Goal: Information Seeking & Learning: Check status

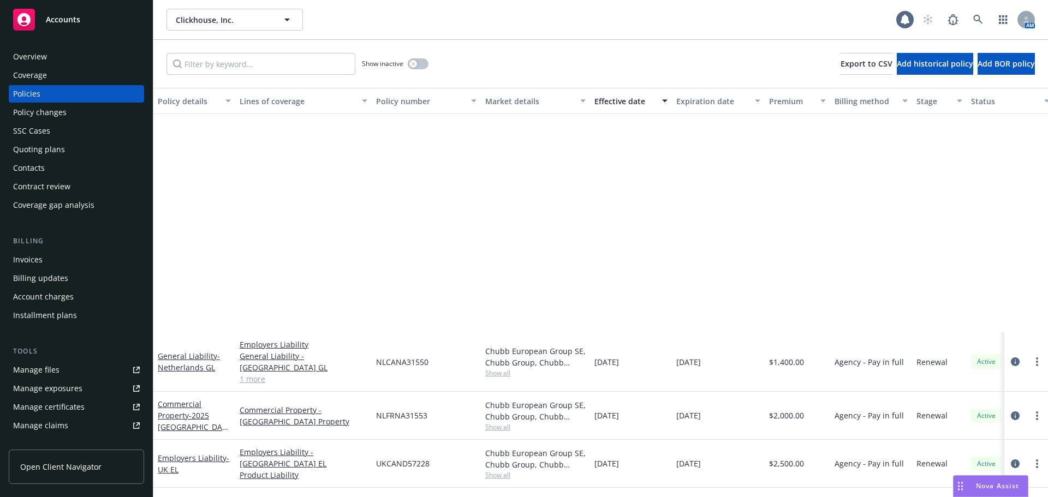
scroll to position [281, 0]
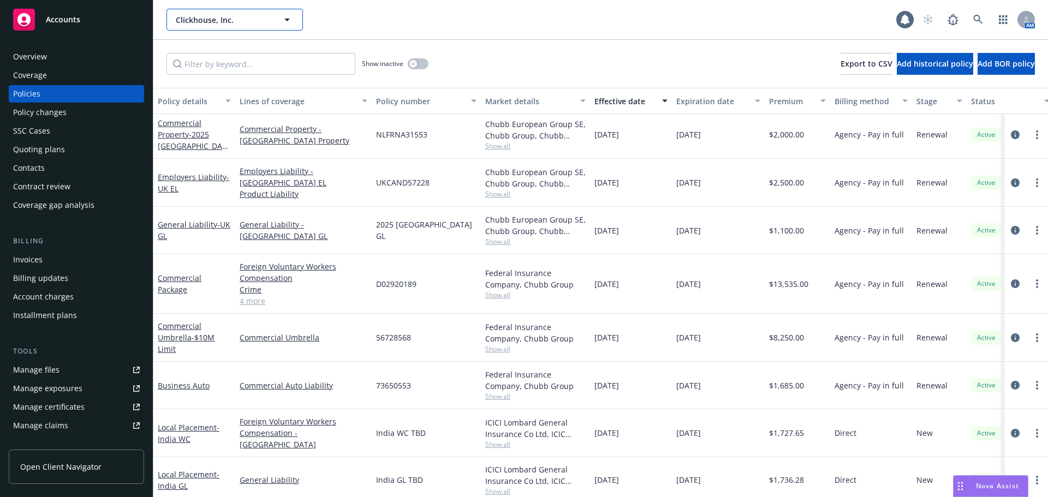
click at [234, 28] on button "Clickhouse, Inc." at bounding box center [235, 20] width 137 height 22
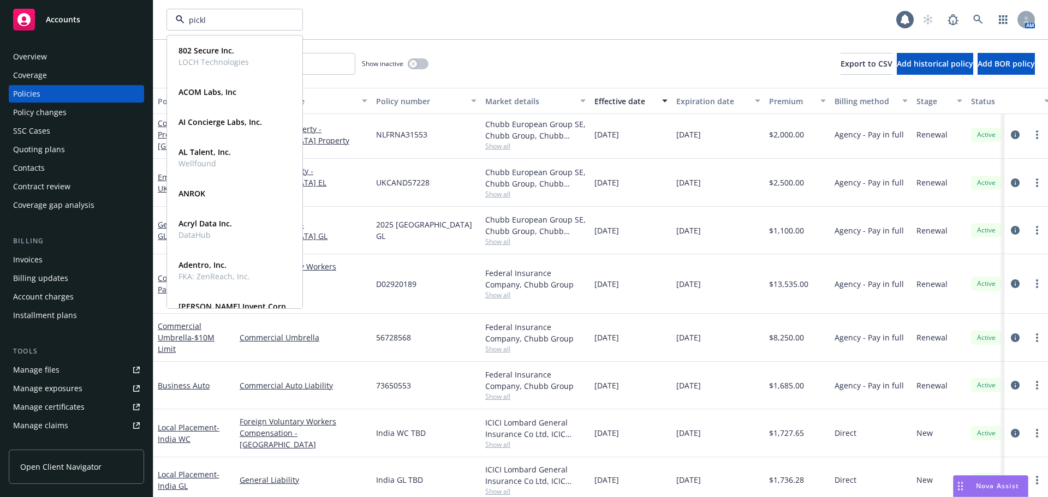
type input "pickle"
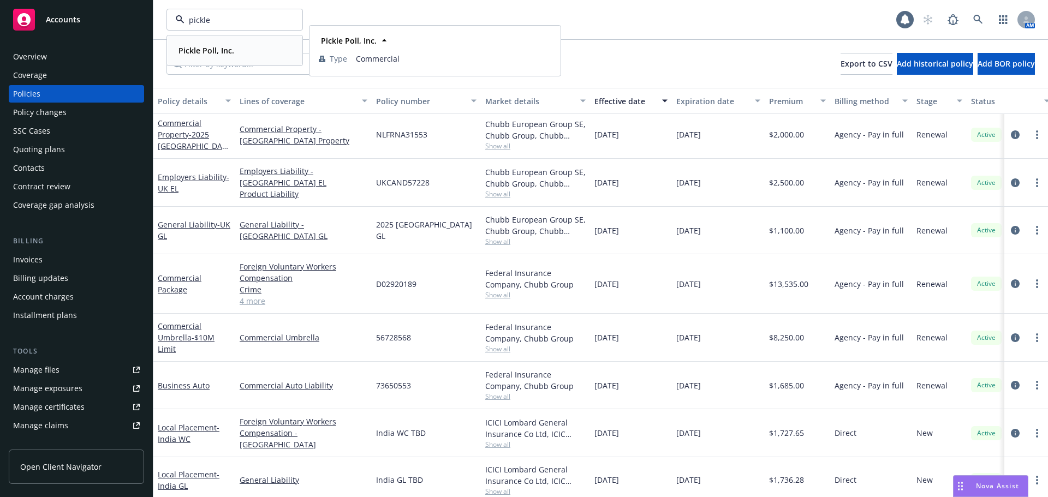
click at [210, 49] on strong "Pickle Poll, Inc." at bounding box center [207, 50] width 56 height 10
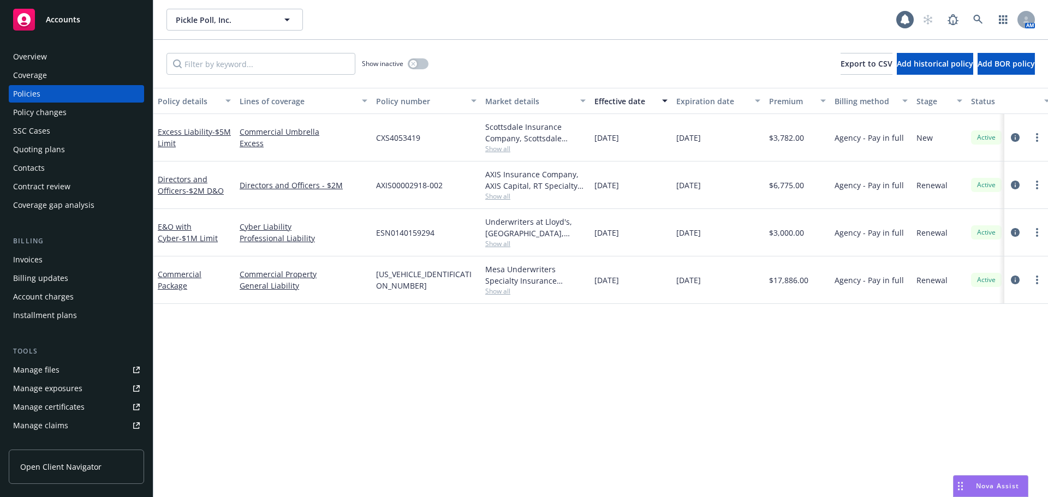
click at [495, 246] on span "Show all" at bounding box center [535, 243] width 100 height 9
click at [746, 359] on div "Policy details Lines of coverage Policy number Market details Effective date Ex…" at bounding box center [600, 293] width 895 height 410
click at [233, 21] on span "Pickle Poll, Inc." at bounding box center [223, 19] width 94 height 11
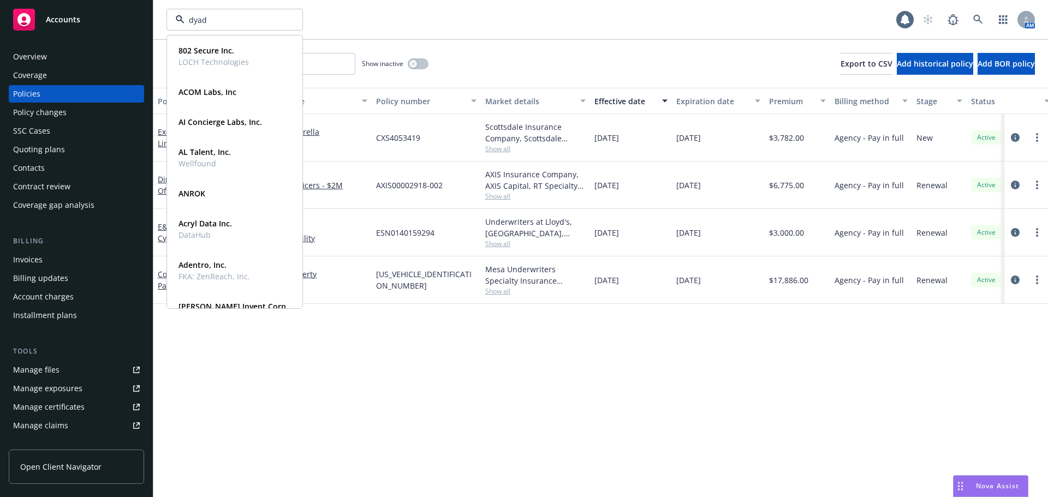
type input "dyad"
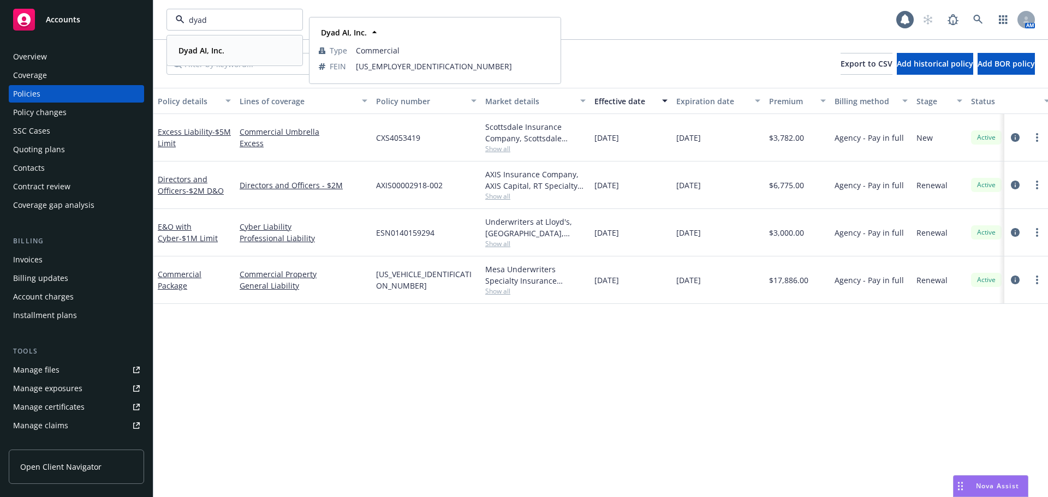
click at [202, 47] on strong "Dyad AI, Inc." at bounding box center [202, 50] width 46 height 10
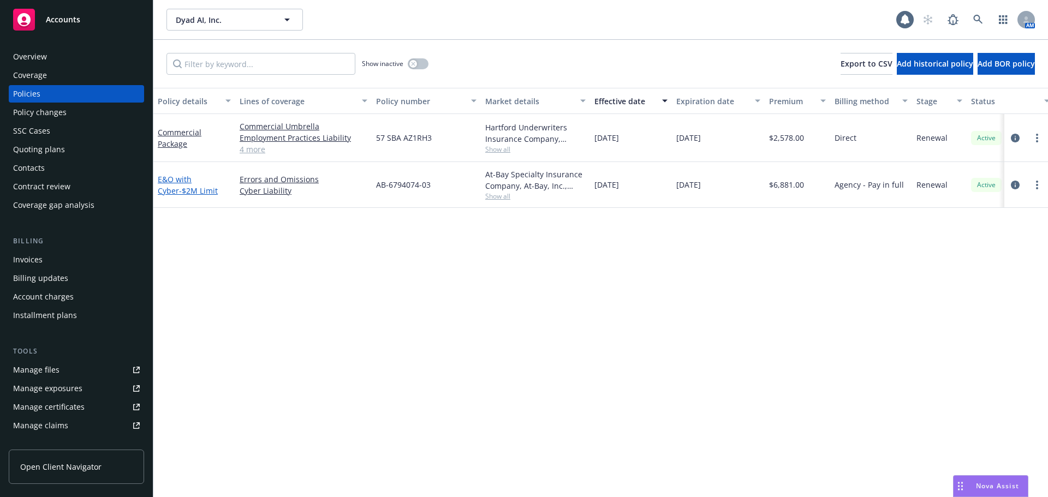
click at [179, 194] on span "- $2M Limit" at bounding box center [198, 191] width 39 height 10
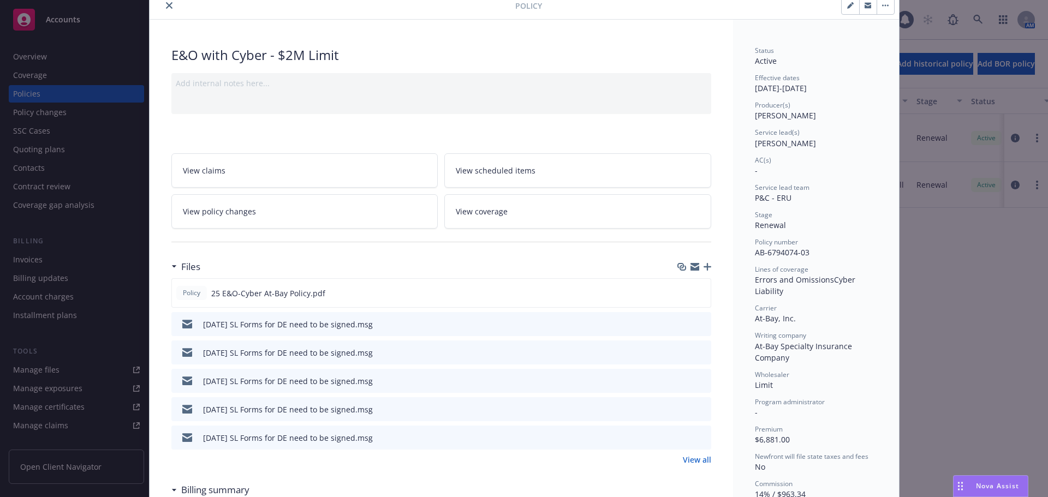
scroll to position [109, 0]
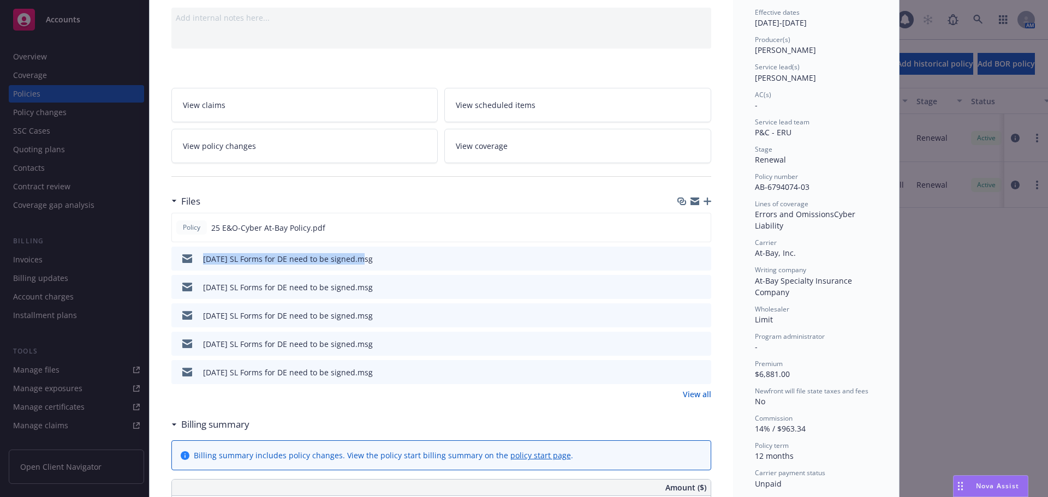
drag, startPoint x: 191, startPoint y: 259, endPoint x: 354, endPoint y: 262, distance: 163.3
click at [354, 262] on div "08/21/25 SL Forms for DE need to be signed.msg" at bounding box center [274, 258] width 197 height 23
copy div "08/21/25 SL Forms for DE need to be signed"
click at [704, 203] on icon "button" at bounding box center [708, 202] width 8 height 8
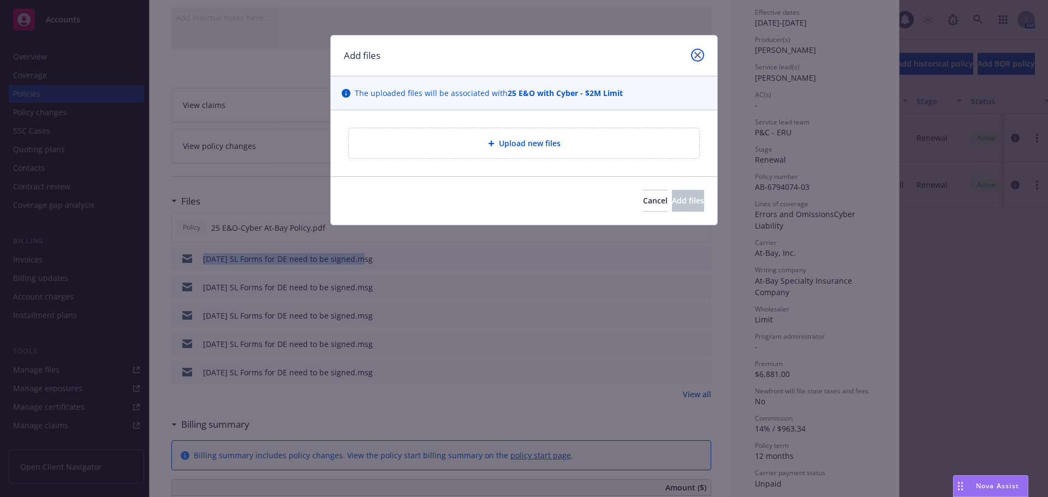
click at [695, 54] on icon "close" at bounding box center [698, 55] width 7 height 7
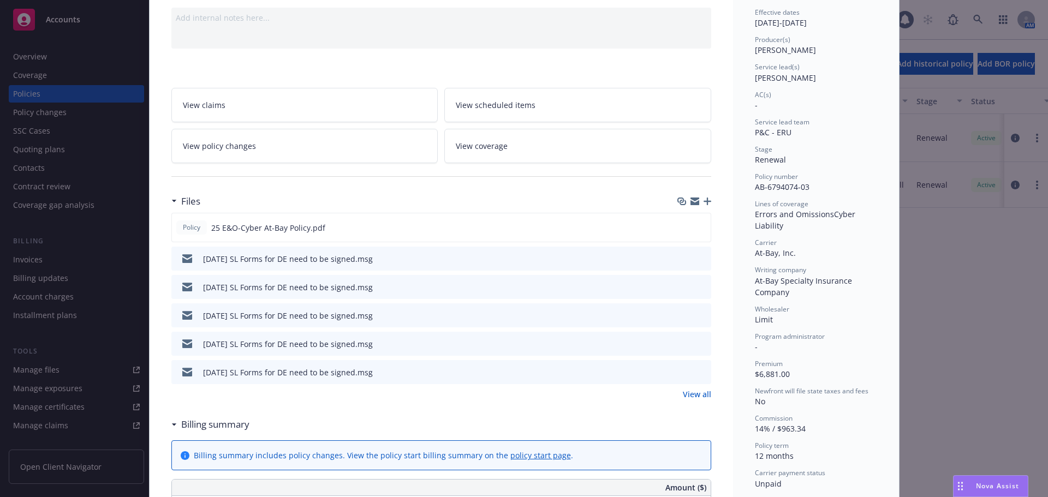
click at [696, 257] on icon "preview file" at bounding box center [701, 258] width 10 height 8
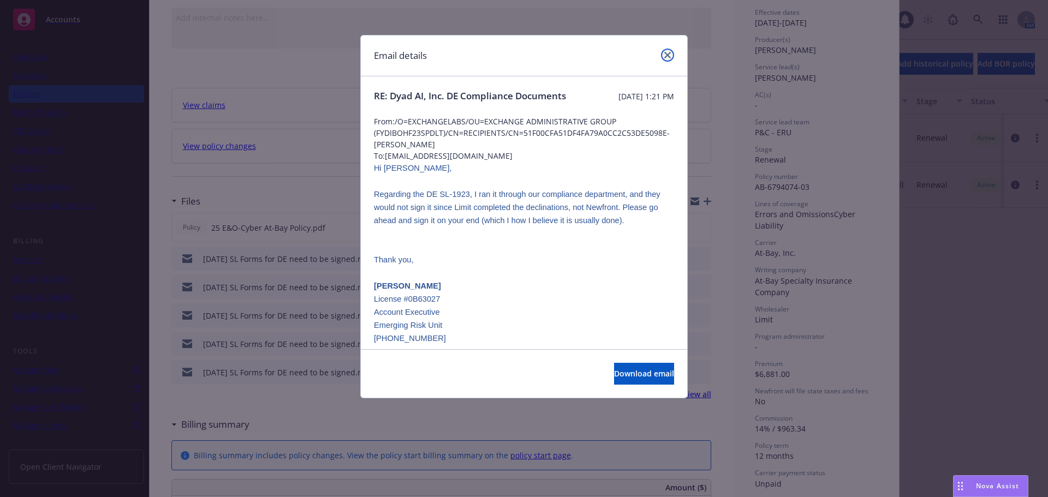
click at [669, 55] on icon "close" at bounding box center [668, 55] width 7 height 7
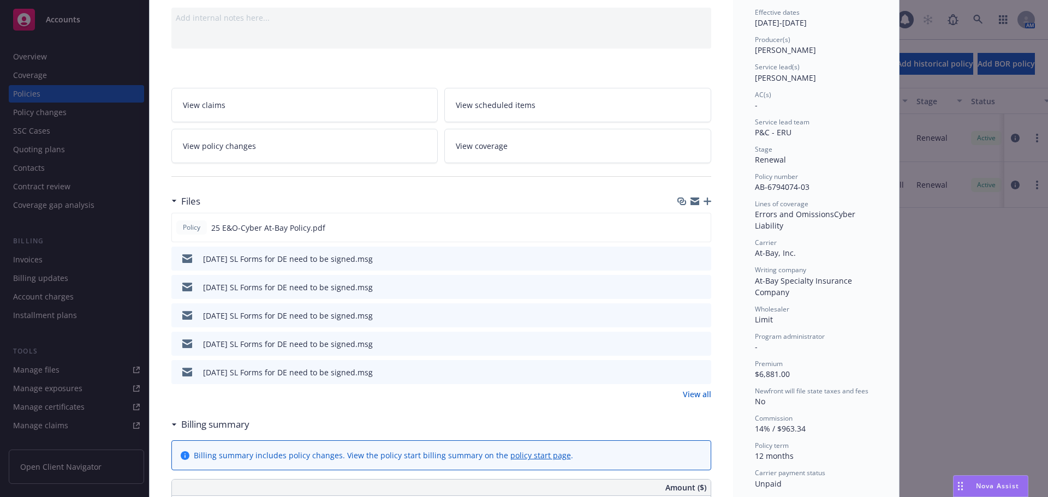
click at [704, 202] on icon "button" at bounding box center [708, 202] width 8 height 8
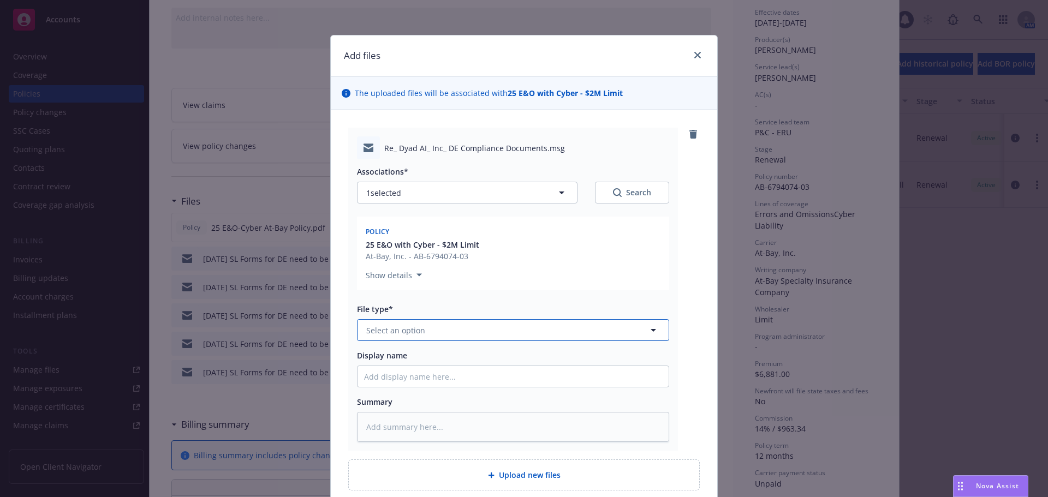
click at [460, 331] on button "Select an option" at bounding box center [513, 330] width 312 height 22
type input "em"
click at [407, 393] on div "Email" at bounding box center [513, 390] width 298 height 16
click at [411, 369] on input "Display name" at bounding box center [513, 376] width 311 height 21
paste input "08/21/25 SL Forms for DE need to be signed"
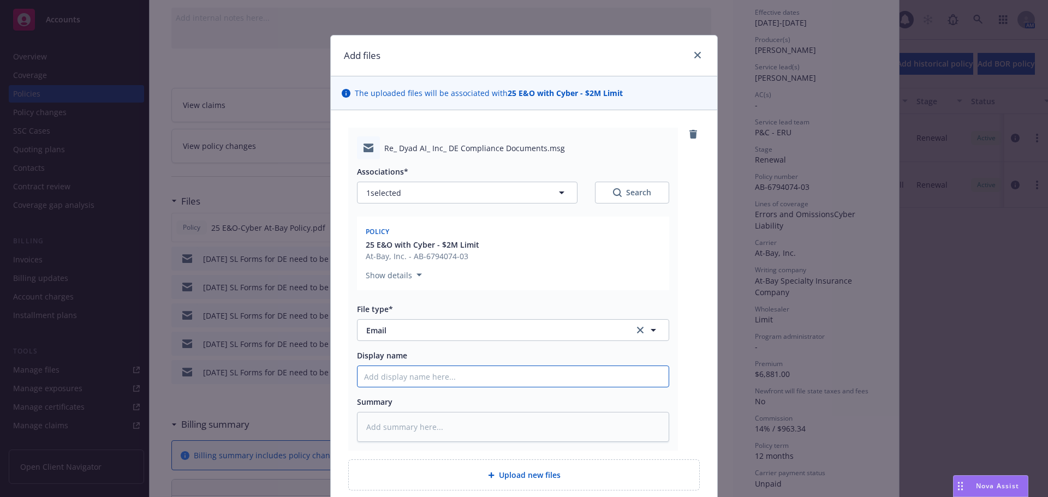
type textarea "x"
type input "08/21/25 SL Forms for DE need to be signed"
click at [380, 375] on input "08/21/25 SL Forms for DE need to be signed" at bounding box center [513, 376] width 311 height 21
type textarea "x"
type input "08/2/25 SL Forms for DE need to be signed"
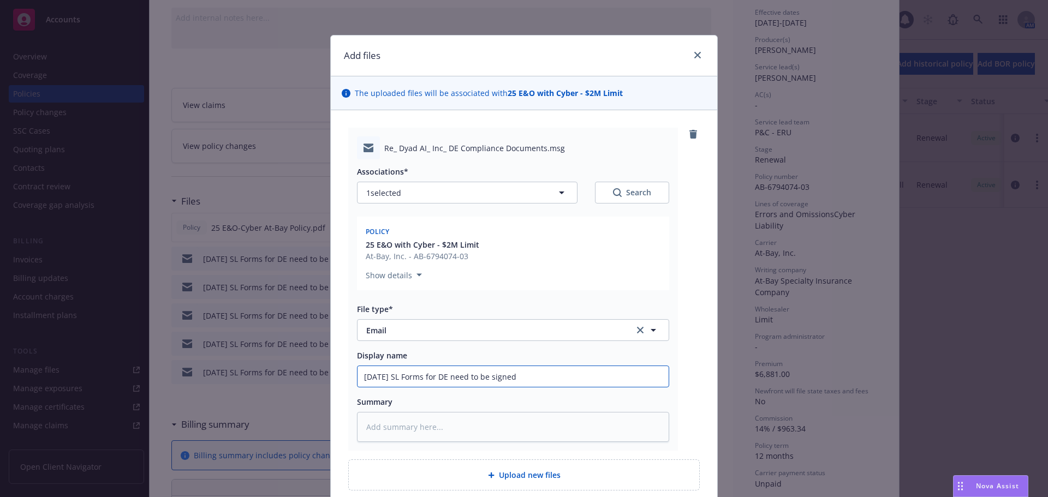
type textarea "x"
drag, startPoint x: 577, startPoint y: 376, endPoint x: 263, endPoint y: 382, distance: 314.1
click at [263, 382] on div "Add files The uploaded files will be associated with 25 E&O with Cyber - $2M Li…" at bounding box center [524, 248] width 1048 height 497
click at [577, 373] on input "08/22/25 SL Forms for DE need to be signed" at bounding box center [513, 376] width 311 height 21
type input "08/22/25 SL Forms for DE need to be signed"
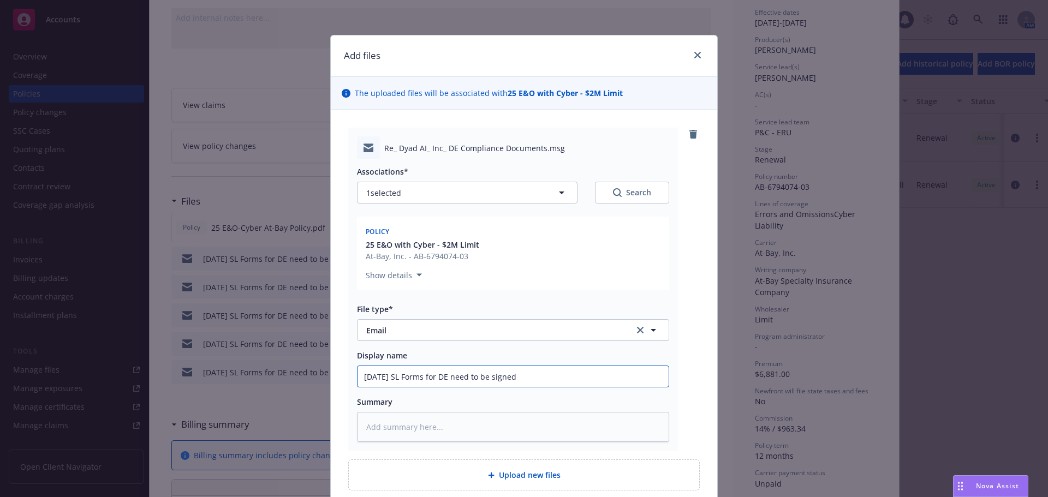
type textarea "x"
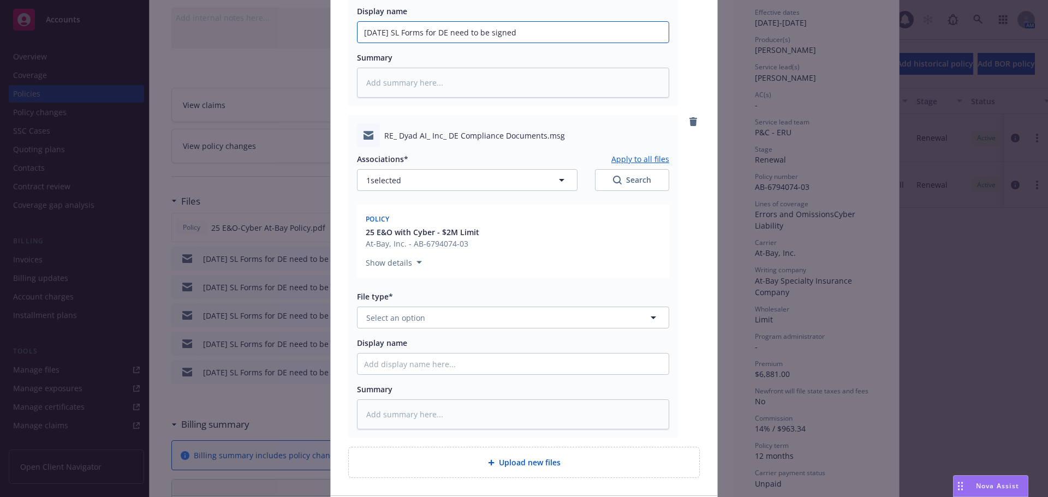
scroll to position [382, 0]
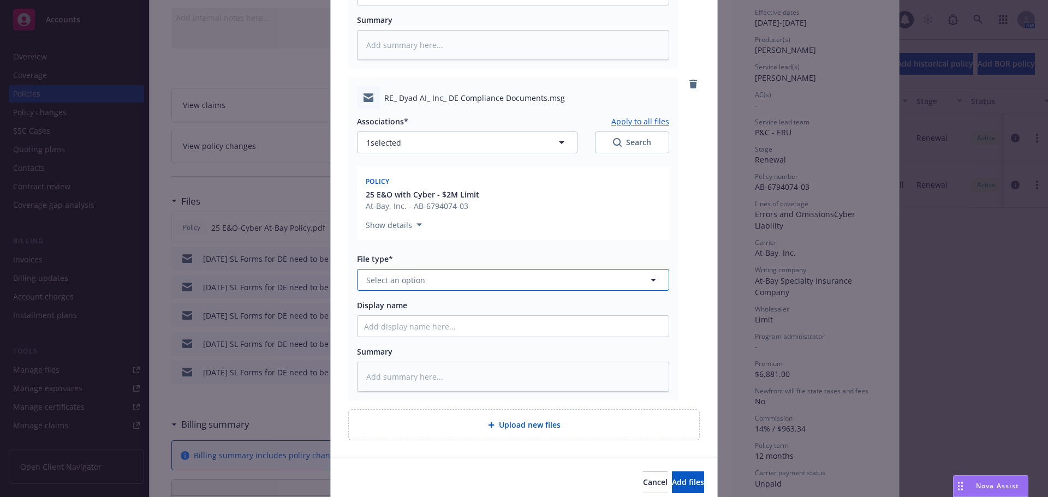
click at [434, 279] on button "Select an option" at bounding box center [513, 280] width 312 height 22
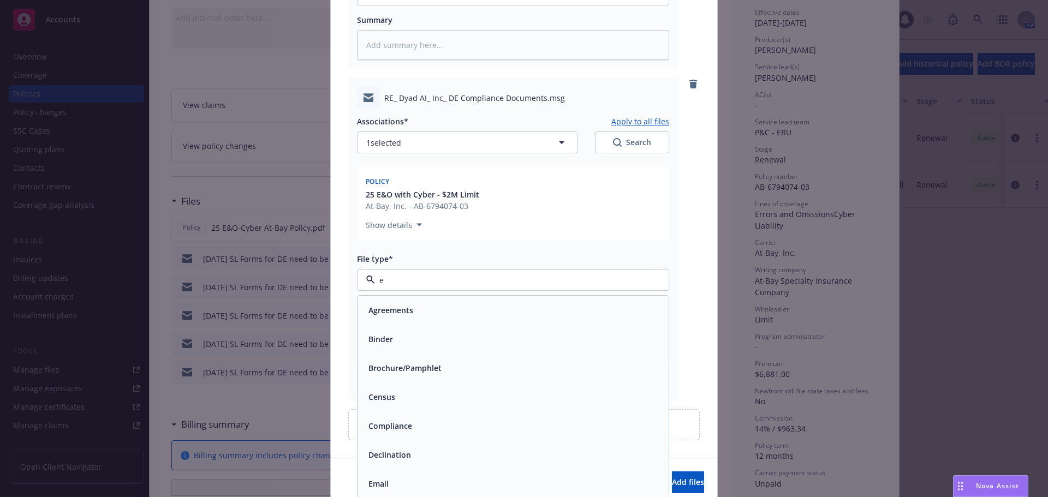
type input "em"
click at [435, 328] on div "Email" at bounding box center [513, 339] width 311 height 29
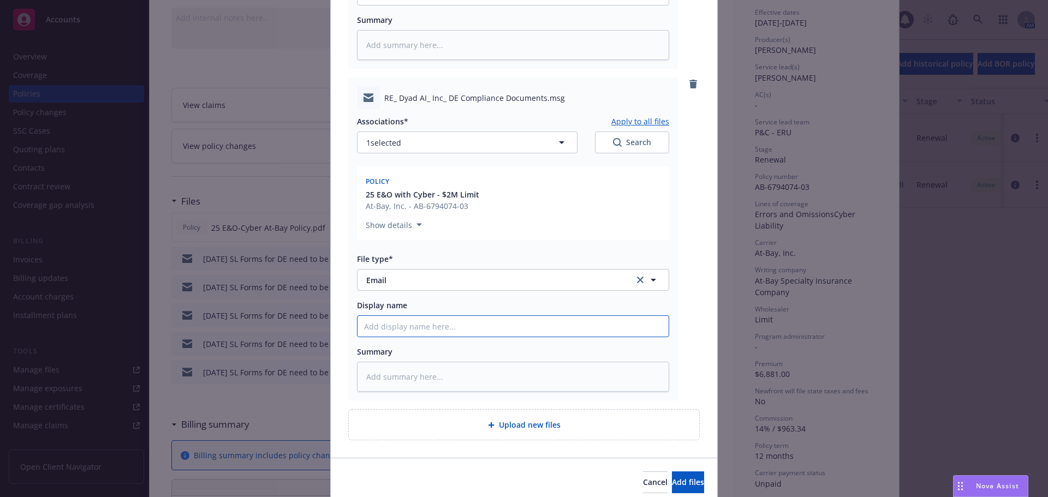
paste input "08/22/25 SL Forms for DE need to be signed"
type textarea "x"
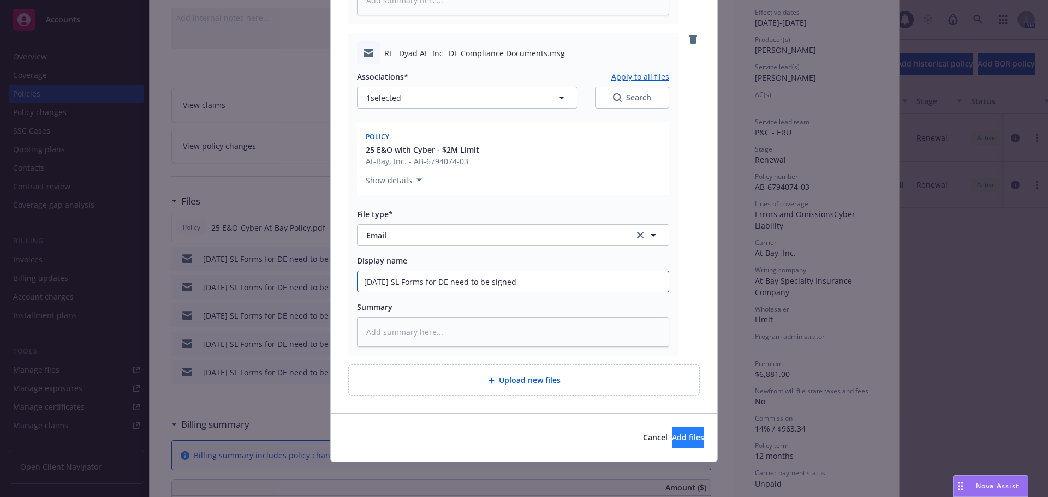
type input "08/22/25 SL Forms for DE need to be signed"
click at [672, 440] on span "Add files" at bounding box center [688, 437] width 32 height 10
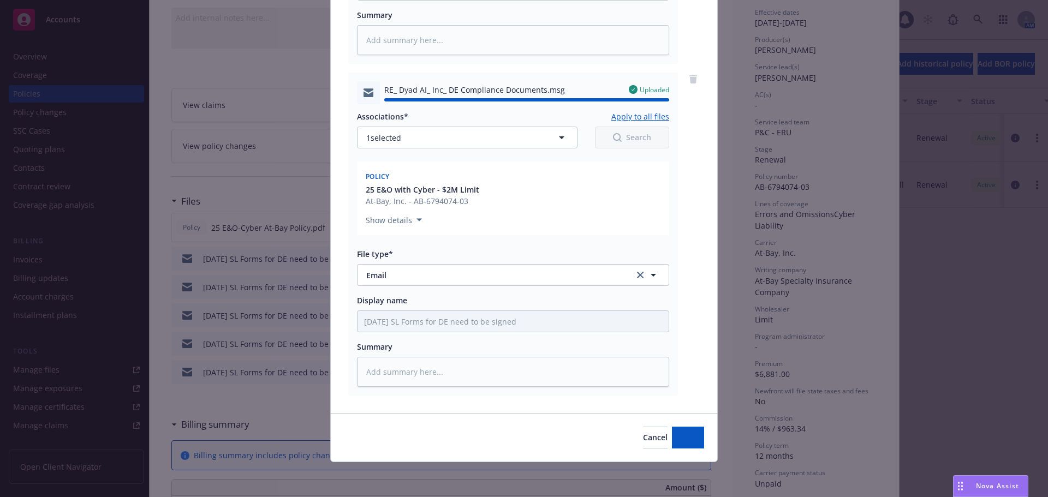
type textarea "x"
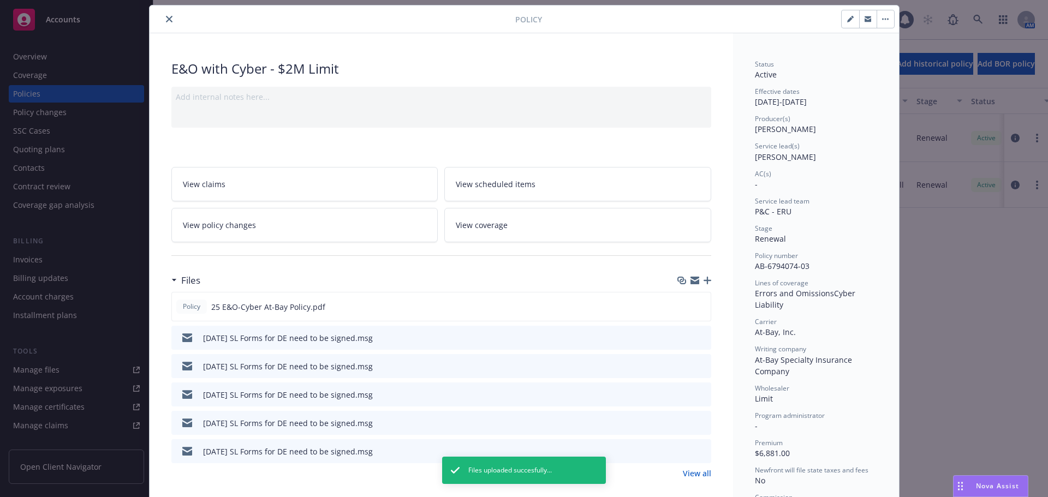
scroll to position [0, 0]
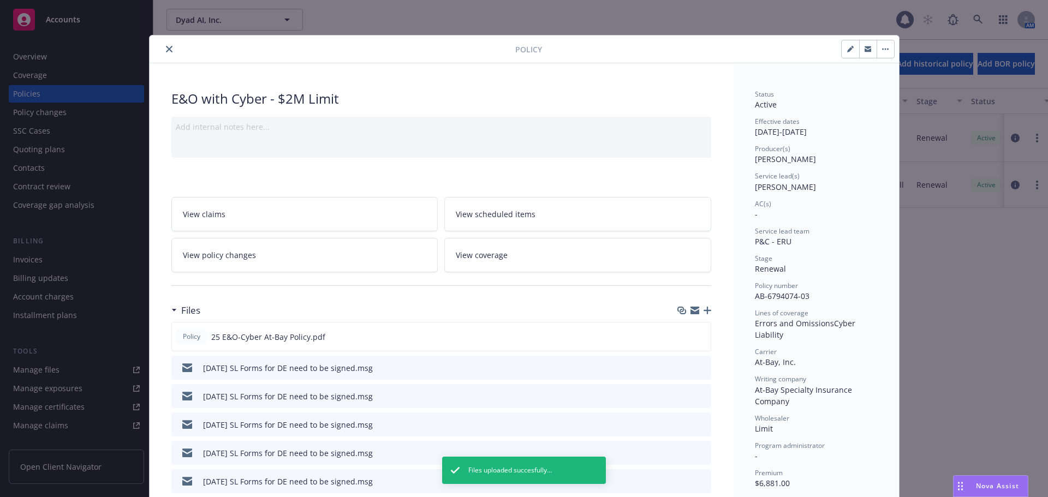
click at [166, 50] on icon "close" at bounding box center [169, 49] width 7 height 7
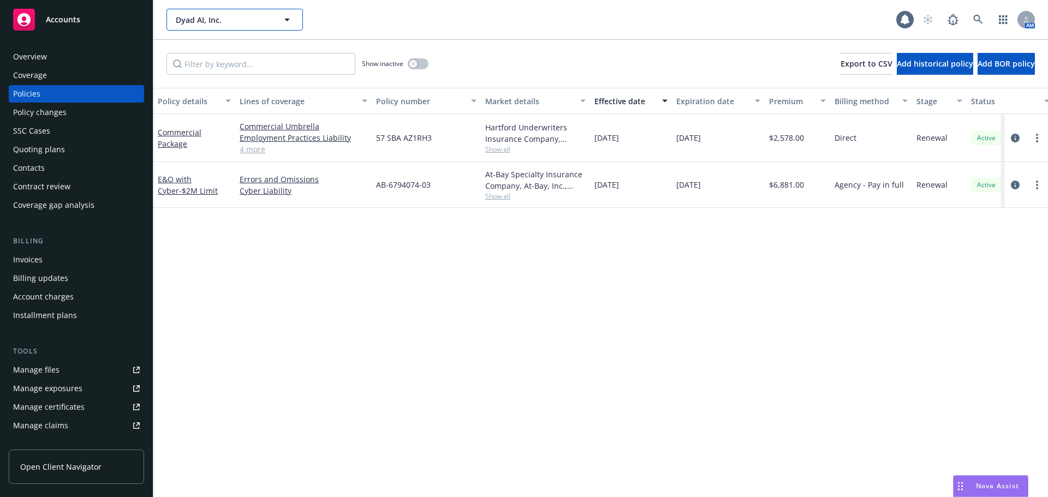
click at [181, 21] on span "Dyad AI, Inc." at bounding box center [223, 19] width 94 height 11
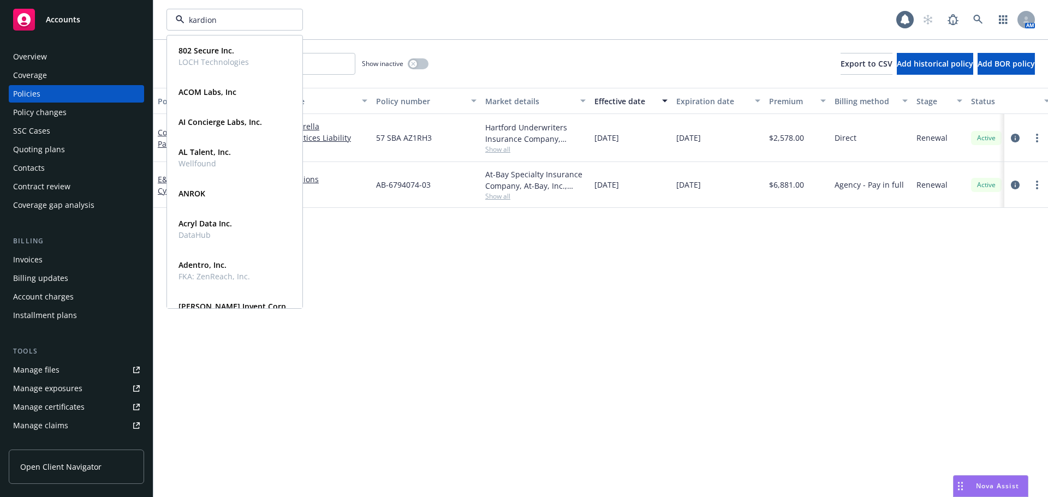
type input "kardion"
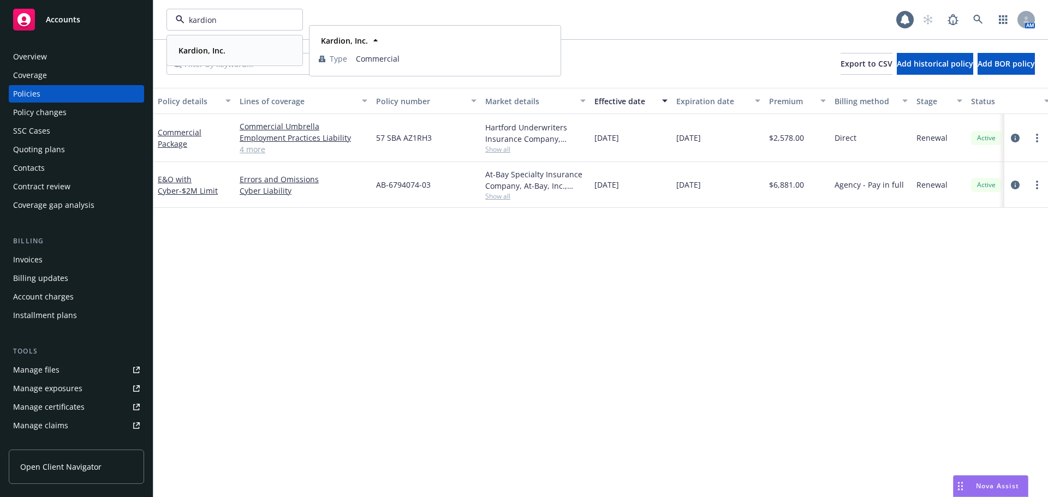
click at [204, 54] on strong "Kardion, Inc." at bounding box center [202, 50] width 47 height 10
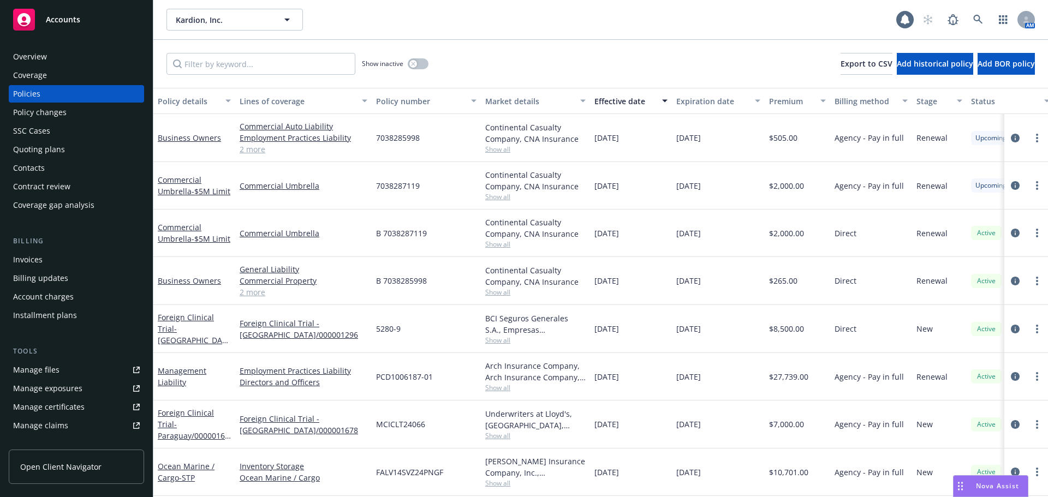
scroll to position [54, 0]
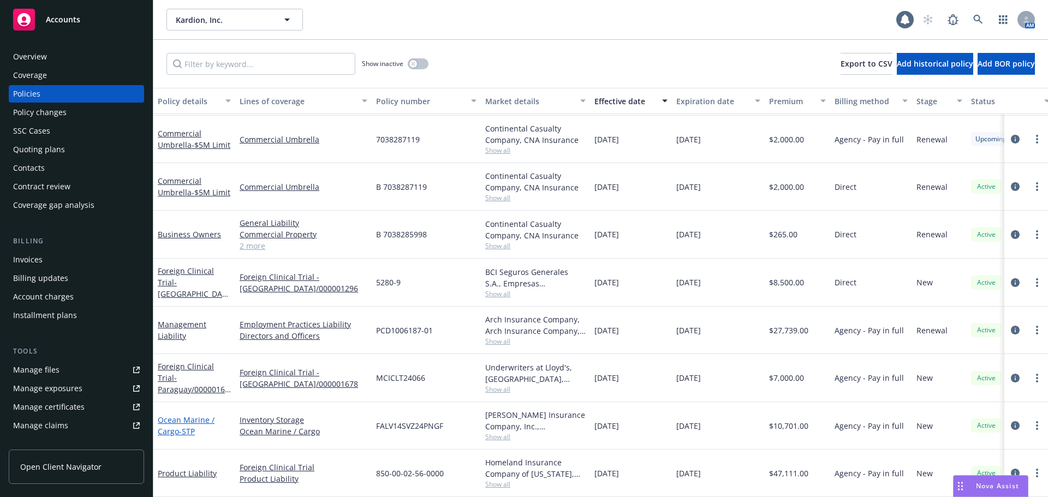
click at [188, 426] on span "- STP" at bounding box center [187, 431] width 16 height 10
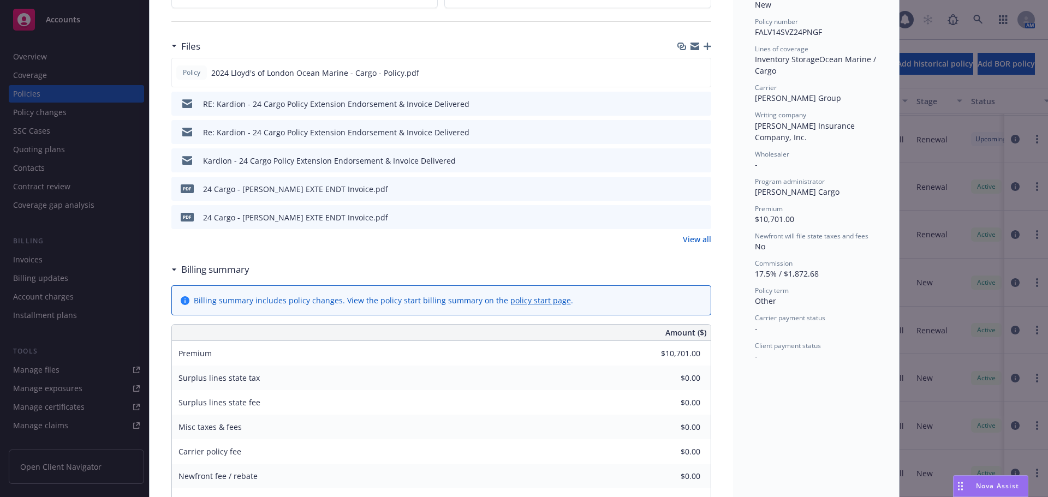
scroll to position [273, 0]
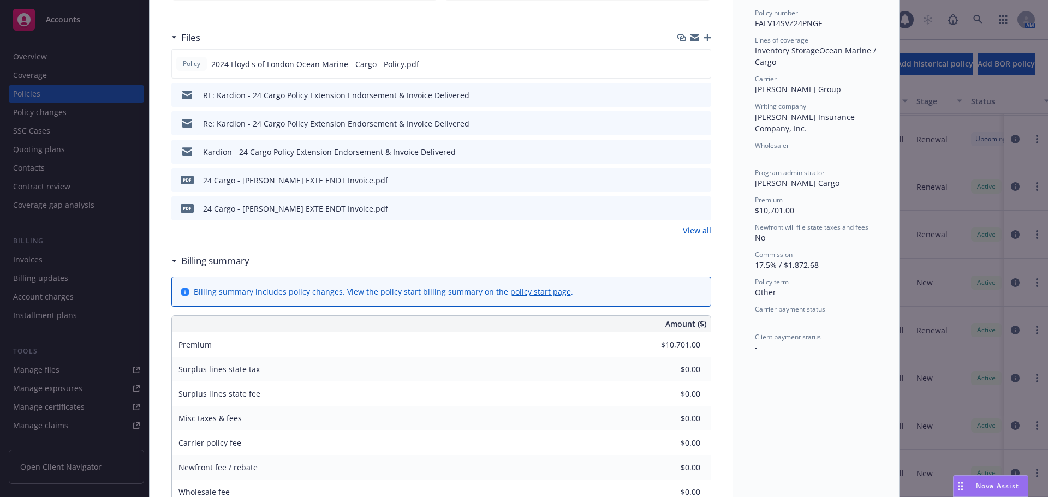
click at [688, 235] on link "View all" at bounding box center [697, 230] width 28 height 11
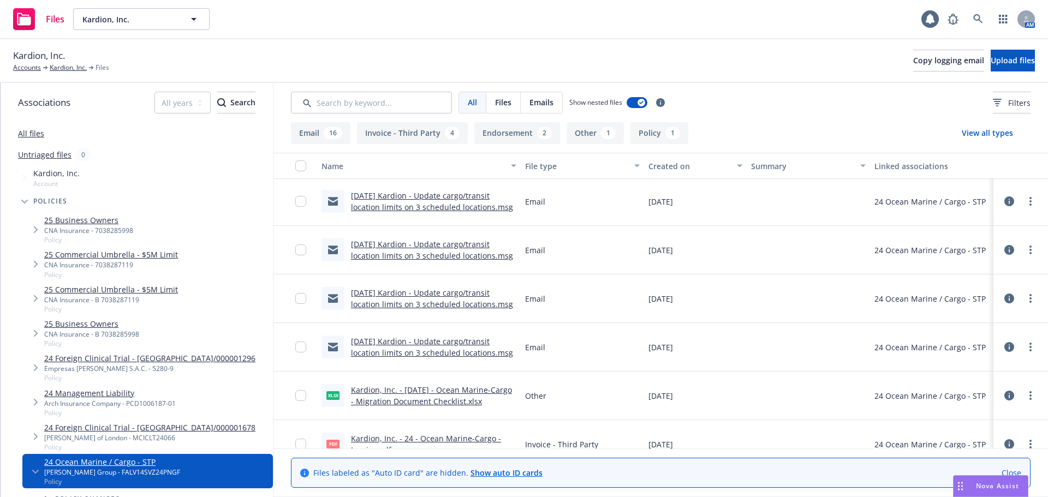
scroll to position [887, 0]
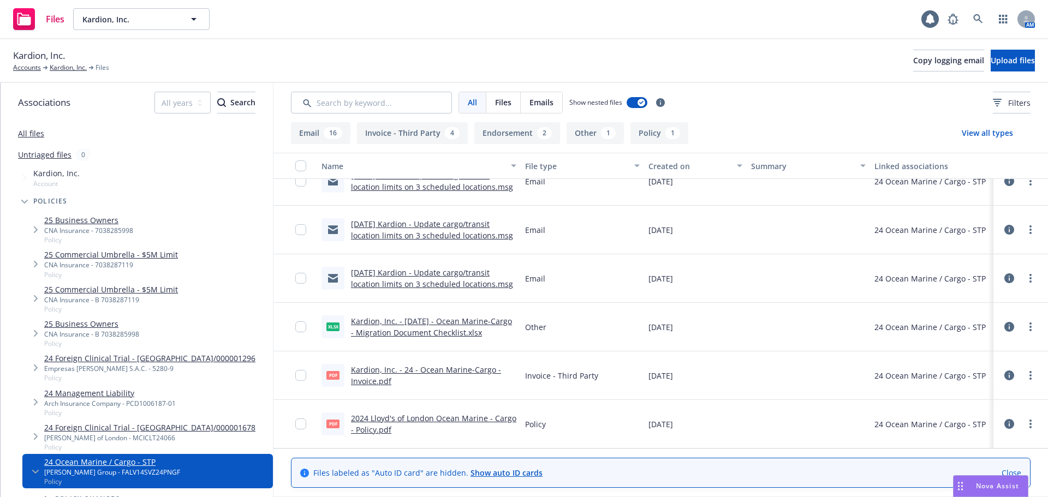
click at [434, 419] on link "2024 Lloyd's of London Ocean Marine - Cargo - Policy.pdf" at bounding box center [433, 424] width 165 height 22
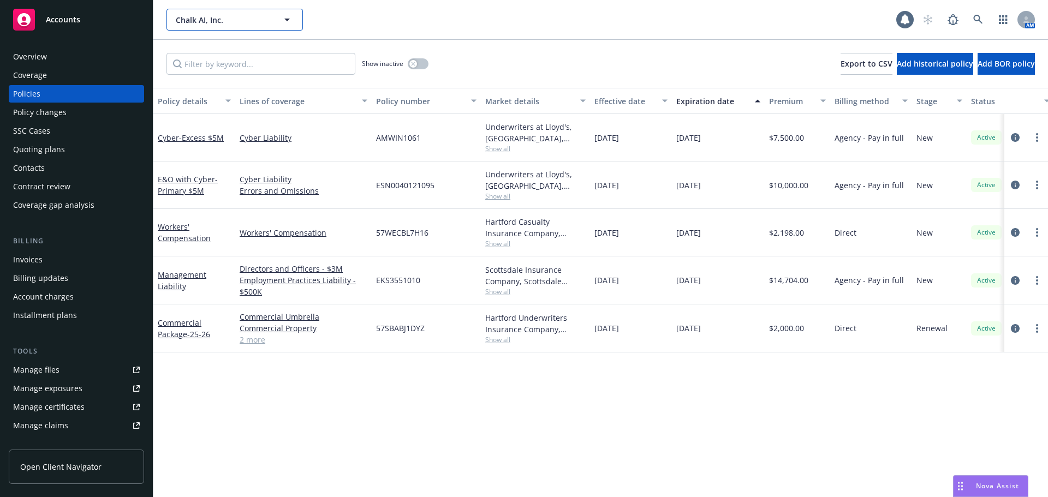
click at [227, 18] on span "Chalk AI, Inc." at bounding box center [223, 19] width 94 height 11
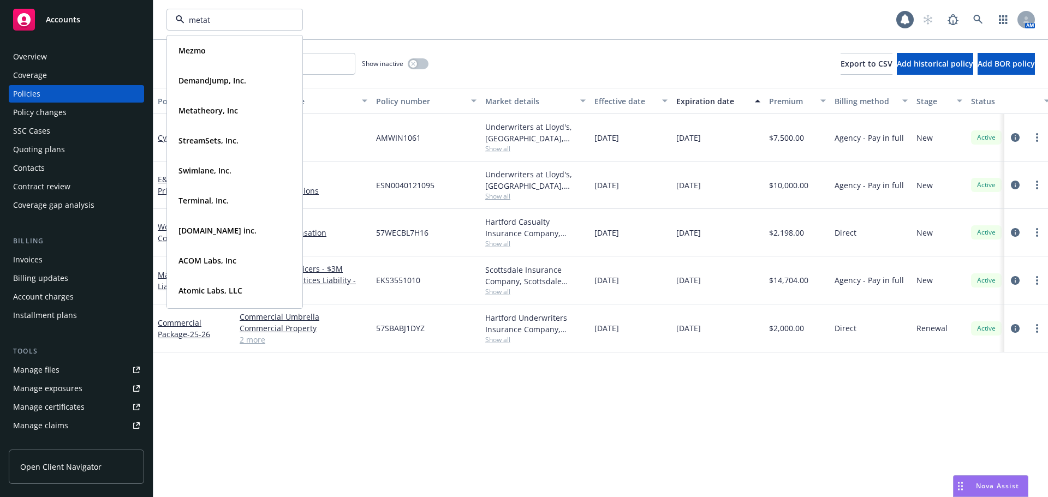
type input "metath"
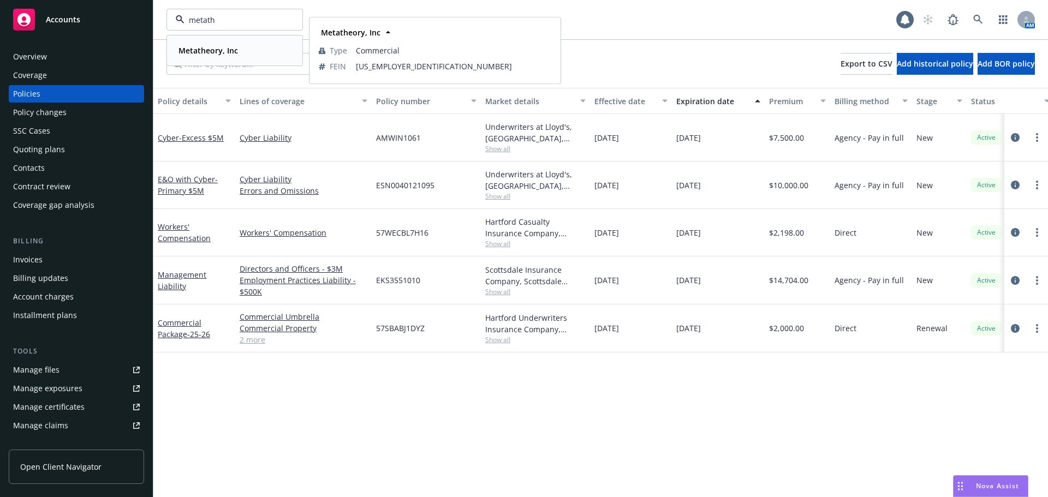
click at [205, 46] on strong "Metatheory, Inc" at bounding box center [209, 50] width 60 height 10
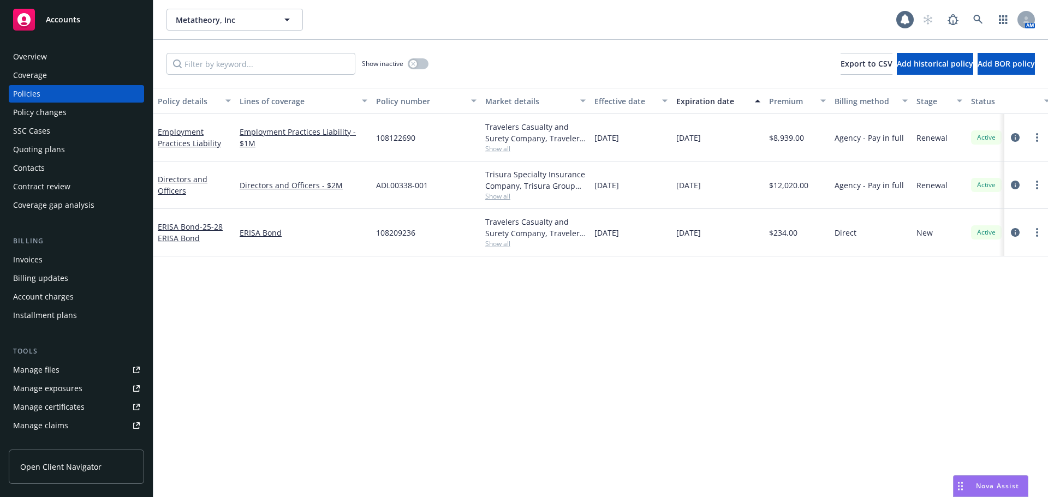
click at [618, 103] on div "Effective date" at bounding box center [625, 101] width 61 height 11
click at [618, 102] on div "Effective date" at bounding box center [625, 101] width 61 height 11
click at [62, 149] on div "Quoting plans" at bounding box center [39, 149] width 52 height 17
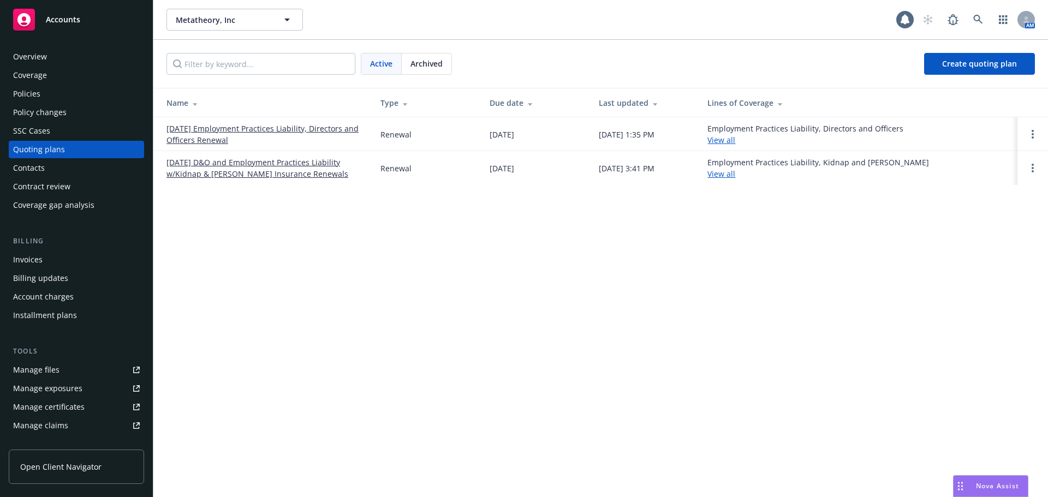
click at [290, 129] on link "09/07/25 Employment Practices Liability, Directors and Officers Renewal" at bounding box center [265, 134] width 197 height 23
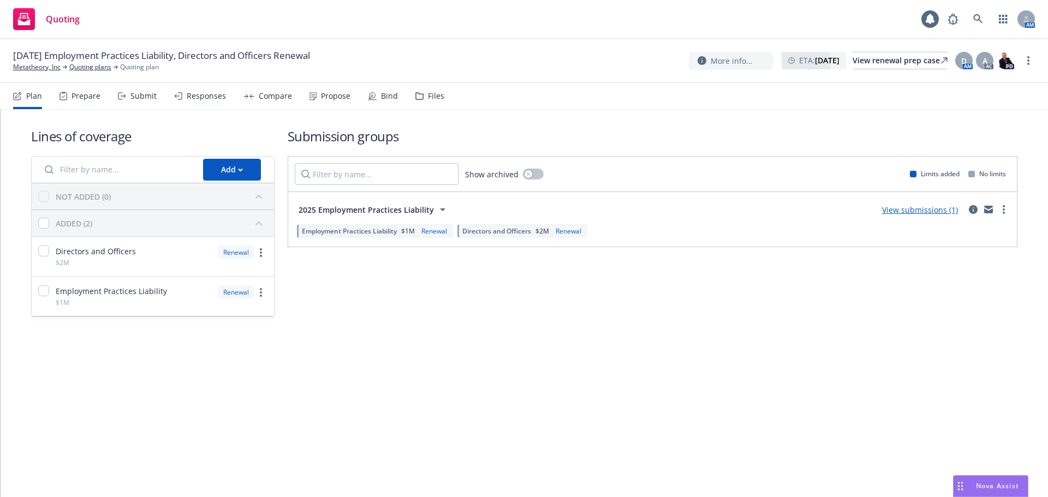
click at [922, 215] on div "View submissions (1)" at bounding box center [920, 209] width 89 height 13
click at [922, 213] on link "View submissions (1)" at bounding box center [920, 210] width 76 height 10
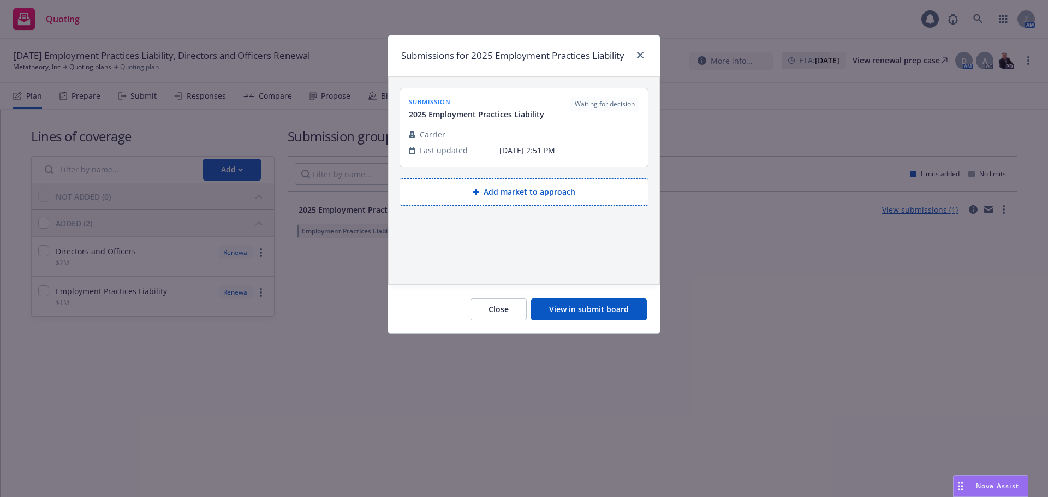
click at [591, 320] on button "View in submit board" at bounding box center [589, 310] width 116 height 22
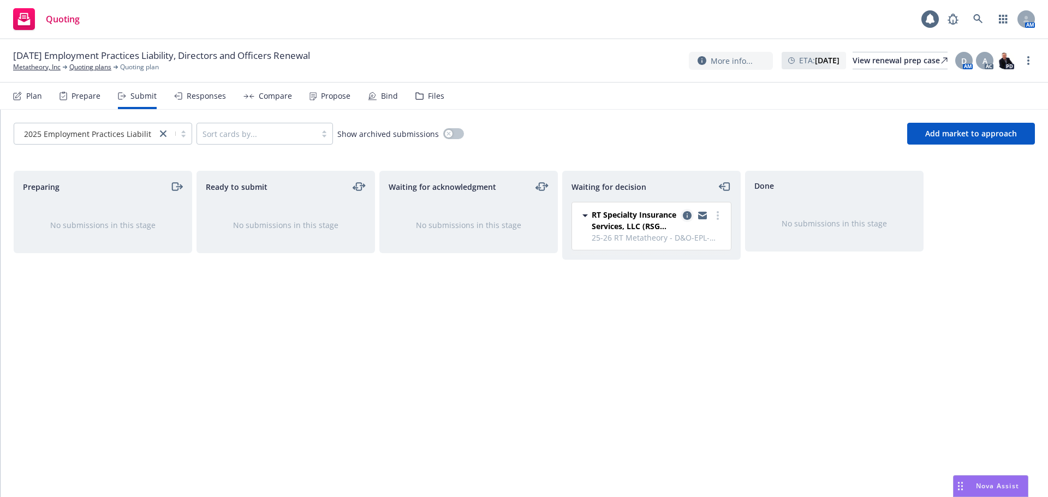
click at [684, 215] on icon "copy logging email" at bounding box center [687, 215] width 9 height 9
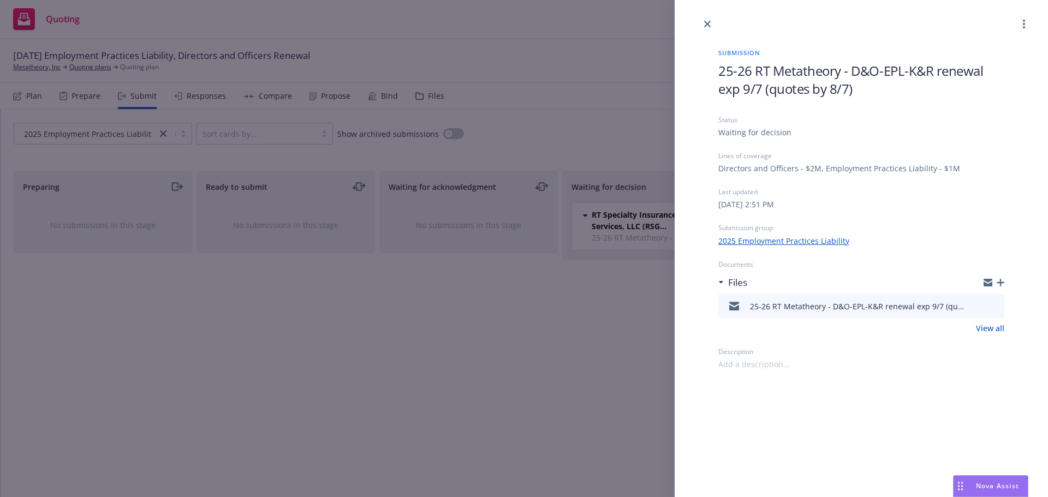
click at [995, 306] on icon "preview file" at bounding box center [994, 306] width 10 height 8
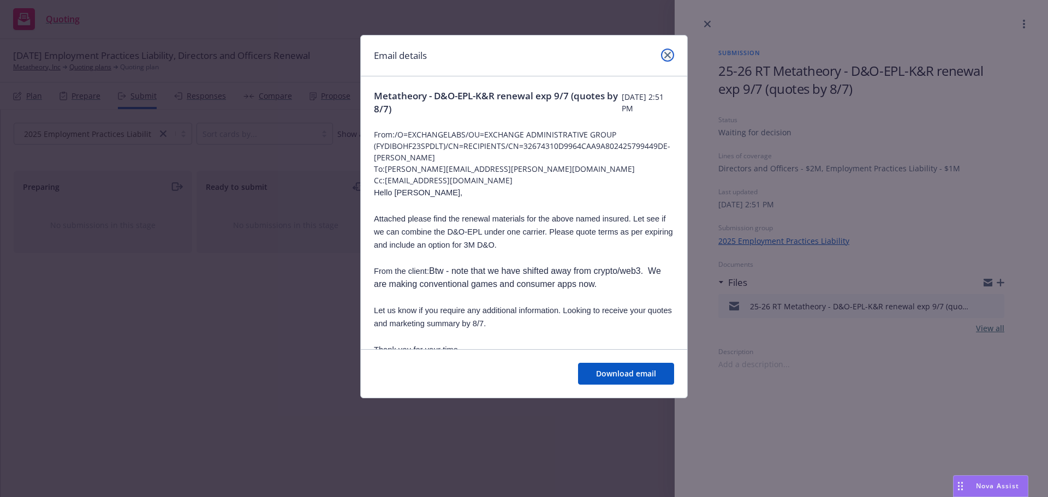
click at [668, 60] on link "close" at bounding box center [667, 55] width 13 height 13
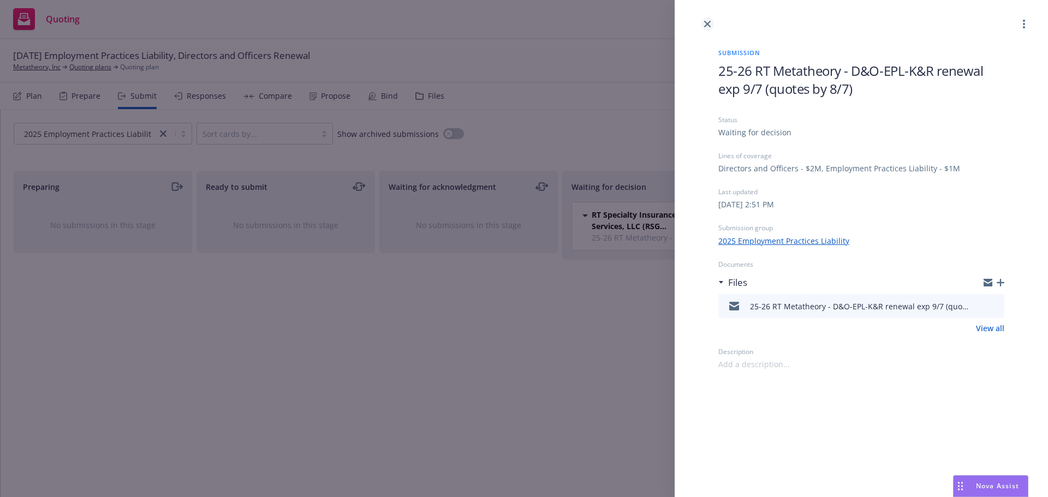
click at [708, 28] on link "close" at bounding box center [707, 23] width 13 height 13
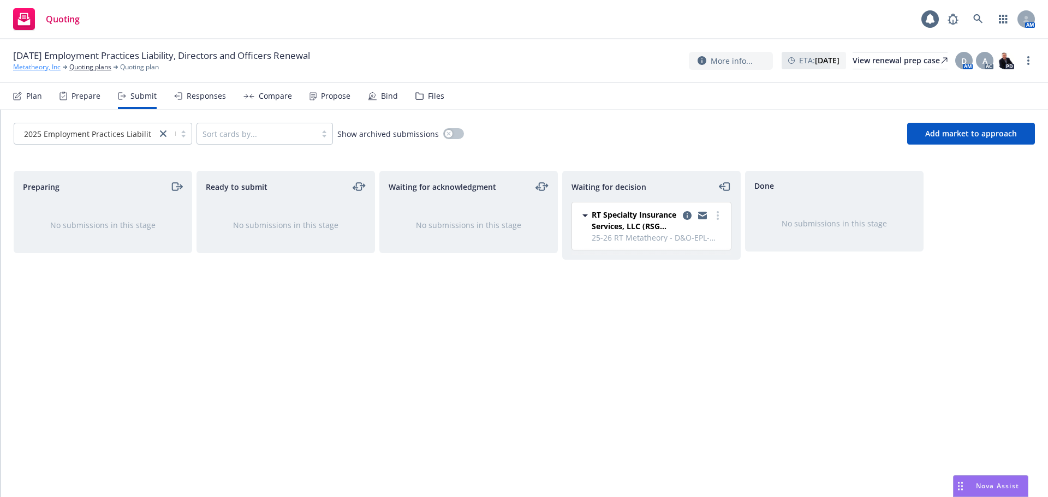
click at [27, 71] on link "Metatheory, Inc" at bounding box center [37, 67] width 48 height 10
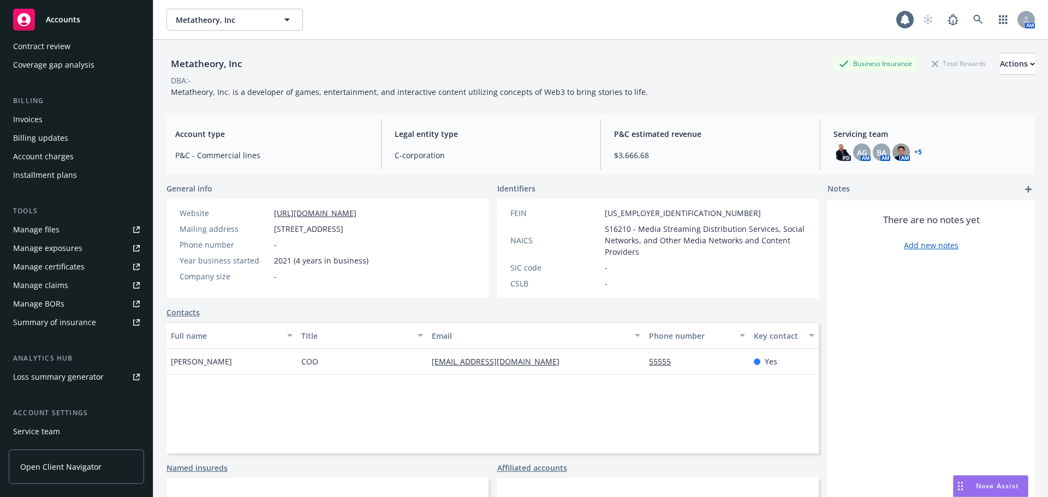
scroll to position [214, 0]
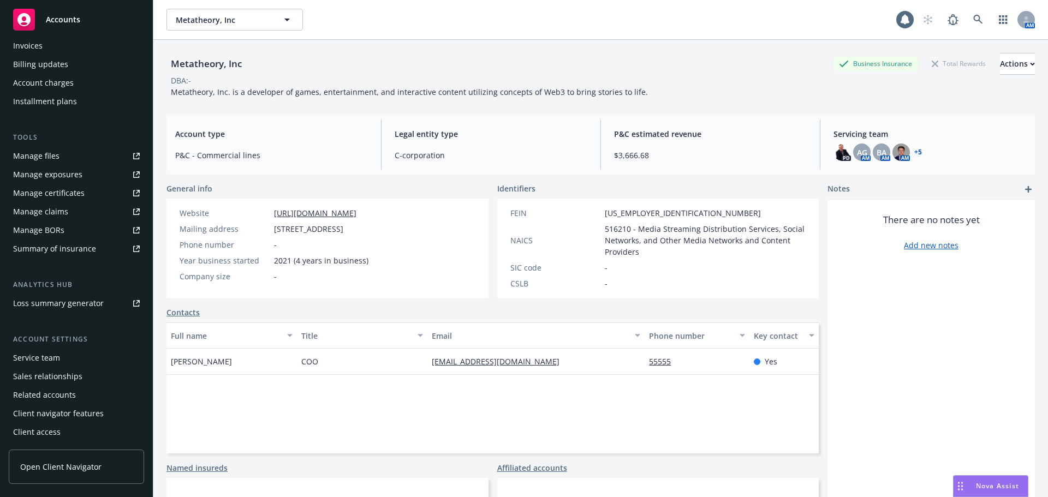
click at [63, 362] on div "Service team" at bounding box center [76, 357] width 127 height 17
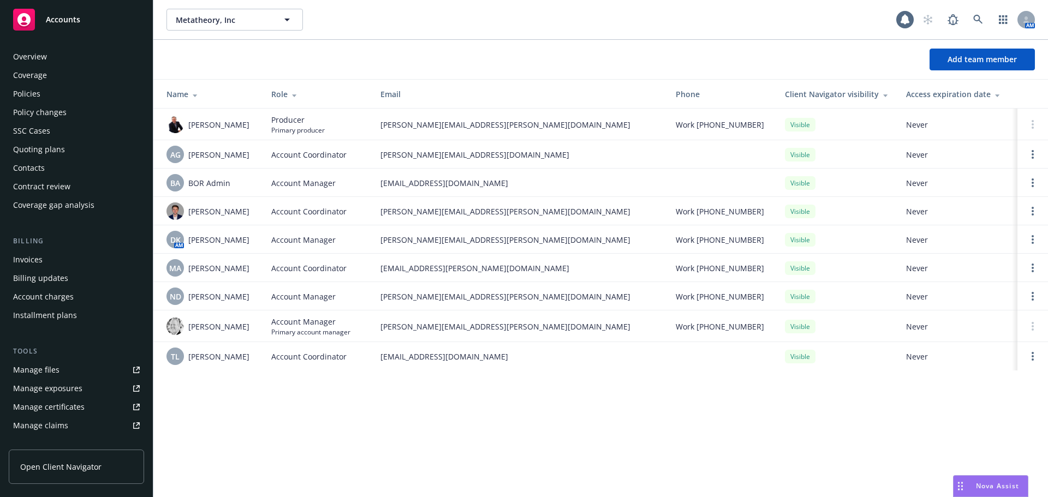
click at [56, 95] on div "Policies" at bounding box center [76, 93] width 127 height 17
